Goal: Task Accomplishment & Management: Use online tool/utility

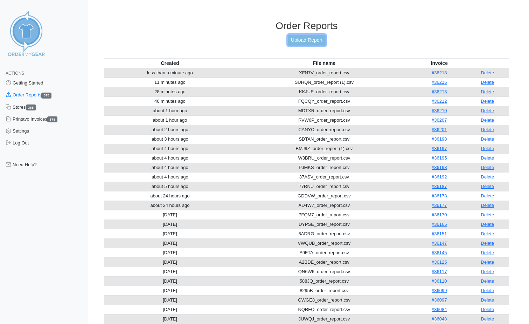
click at [305, 39] on link "Upload Report" at bounding box center [307, 40] width 38 height 11
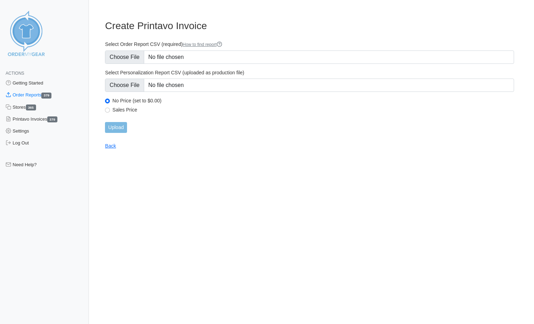
type input "C:\fakepath\63EN7_order_report.csv"
click at [120, 127] on input "Upload" at bounding box center [116, 127] width 22 height 11
